Goal: Communication & Community: Share content

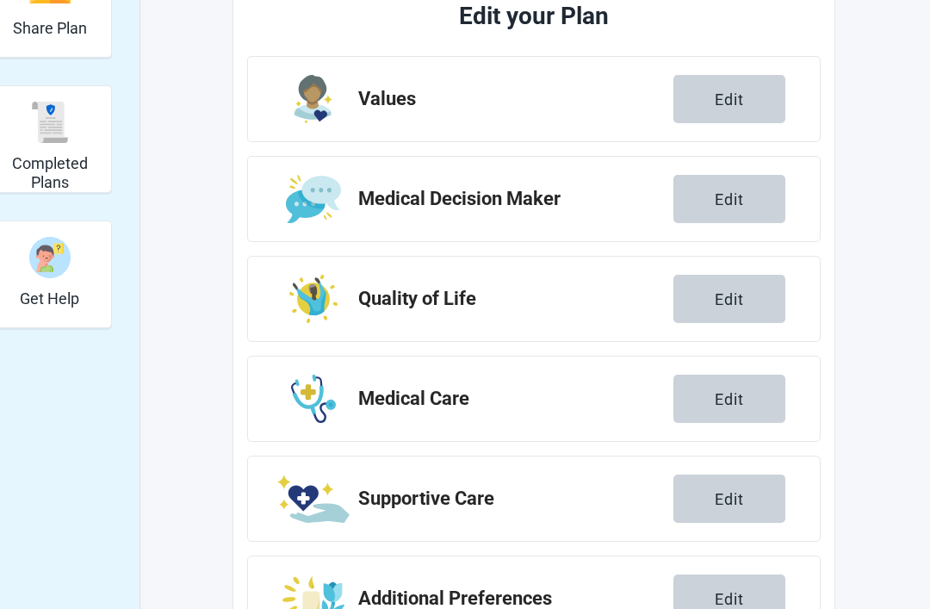
scroll to position [417, 0]
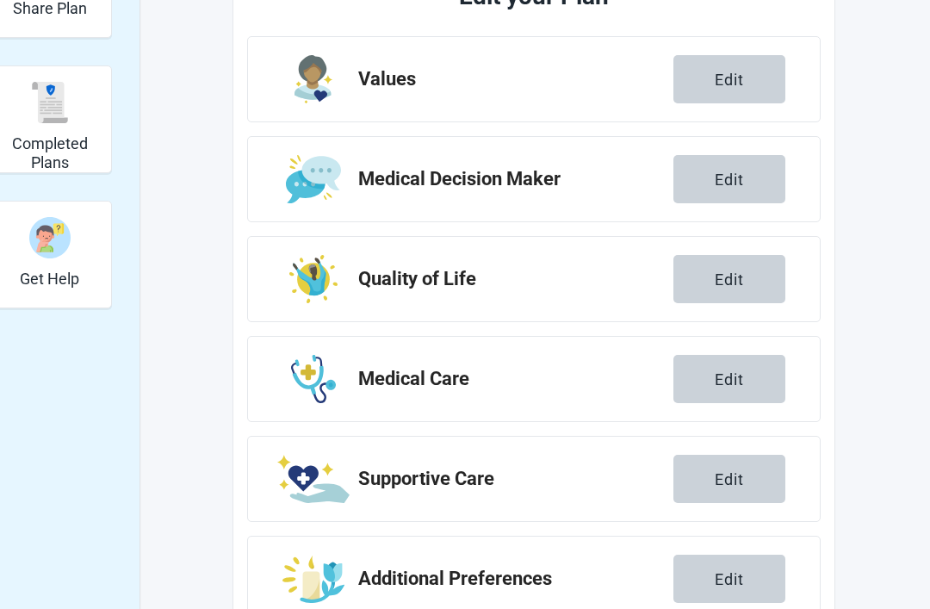
click at [727, 275] on div "Edit" at bounding box center [729, 278] width 29 height 17
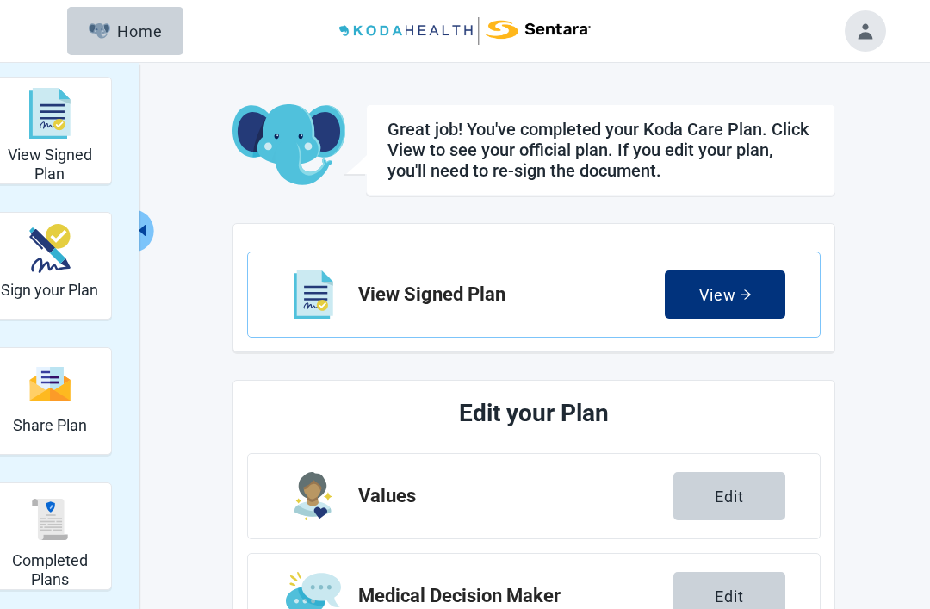
scroll to position [472, 0]
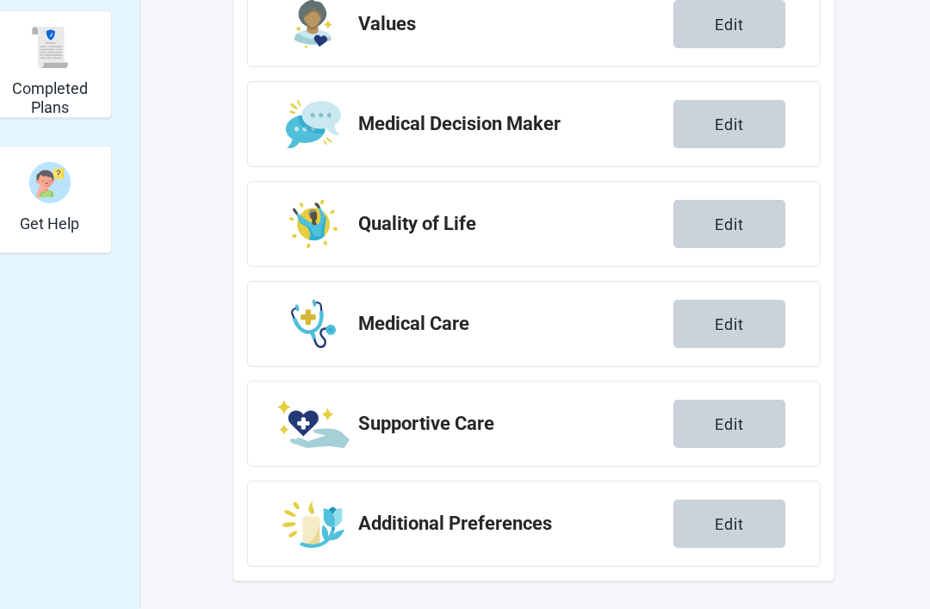
click at [40, 56] on img "Completed Plans" at bounding box center [49, 47] width 41 height 41
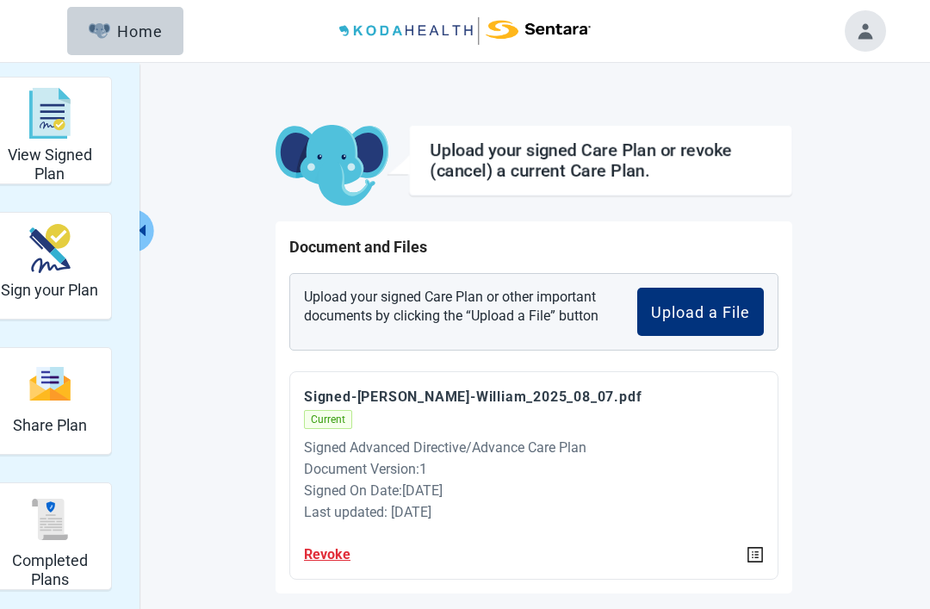
click at [63, 402] on img "Share Plan" at bounding box center [49, 383] width 41 height 37
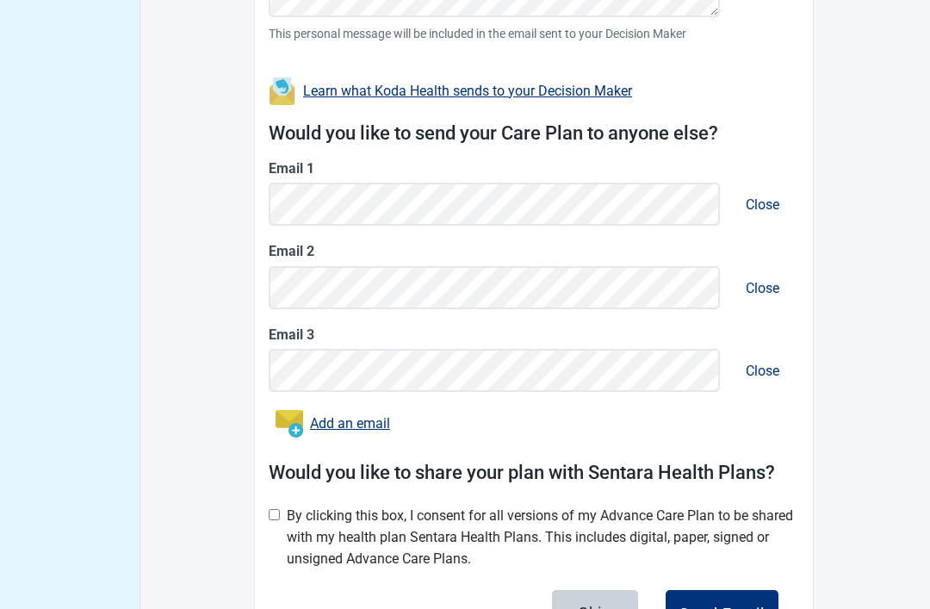
scroll to position [798, 0]
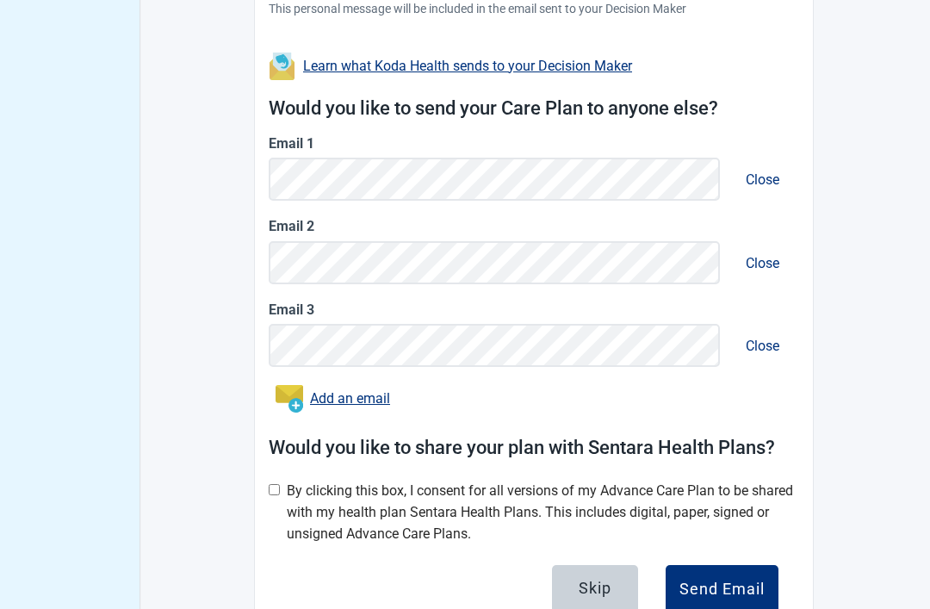
click at [275, 484] on input "checkbox" at bounding box center [274, 489] width 11 height 11
checkbox input "true"
click at [733, 580] on div "Send Email" at bounding box center [721, 588] width 85 height 17
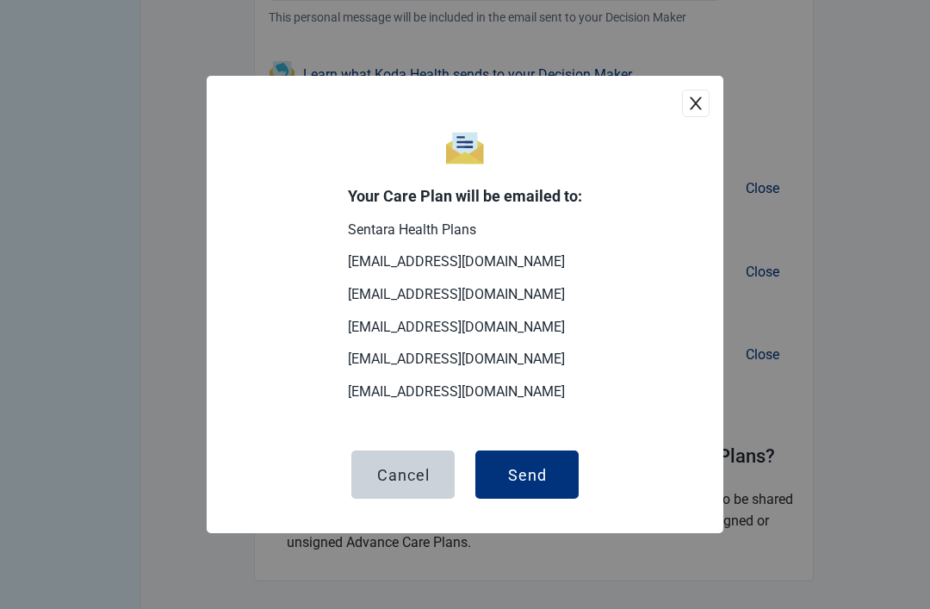
scroll to position [722, 0]
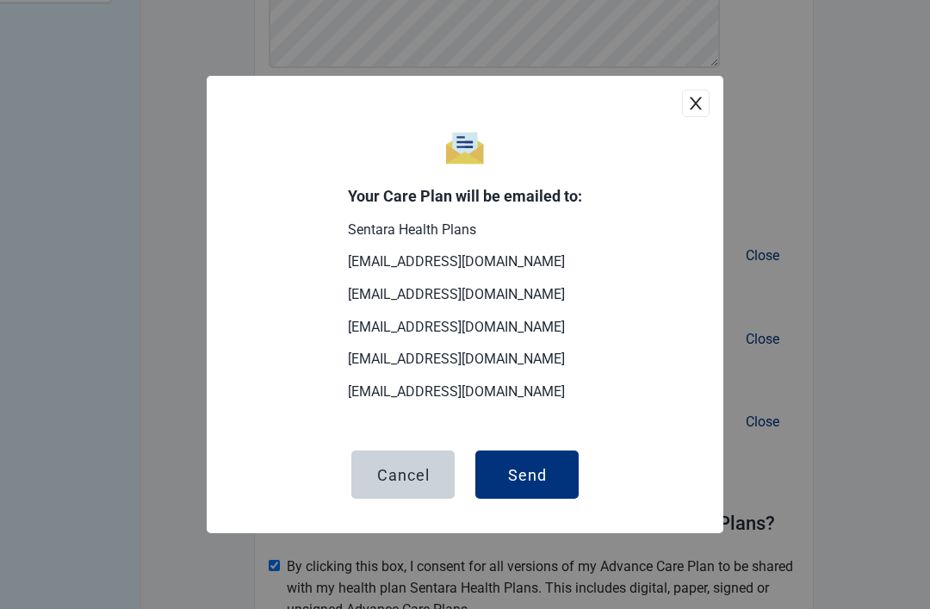
click at [532, 483] on div "Send" at bounding box center [527, 474] width 39 height 17
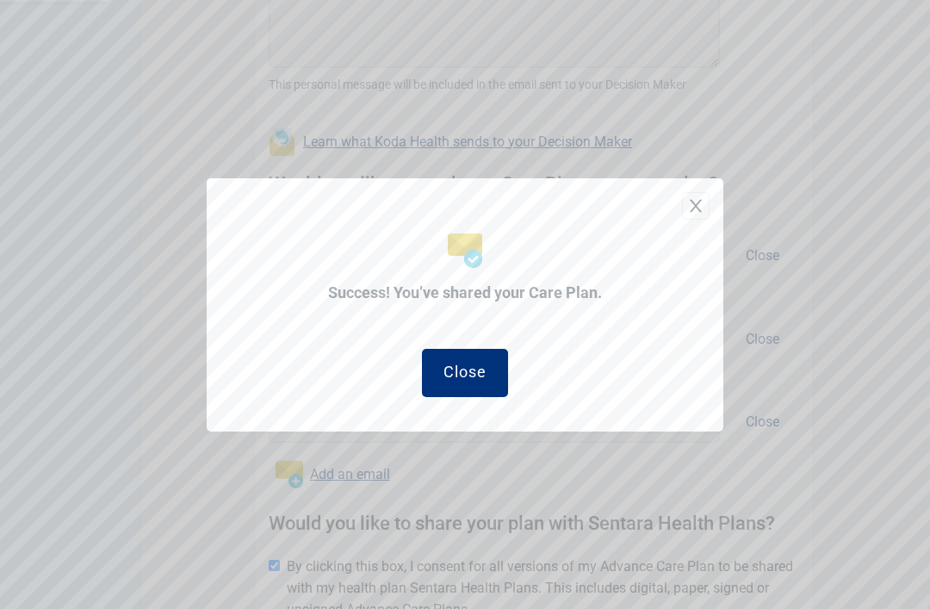
click at [699, 212] on icon "close" at bounding box center [696, 205] width 12 height 13
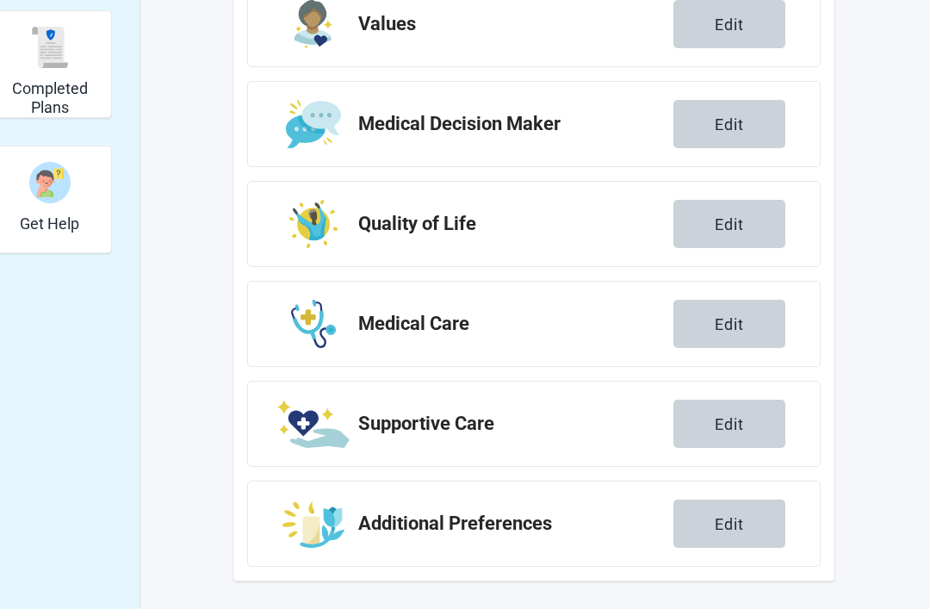
scroll to position [417, 0]
